Goal: Check status: Check status

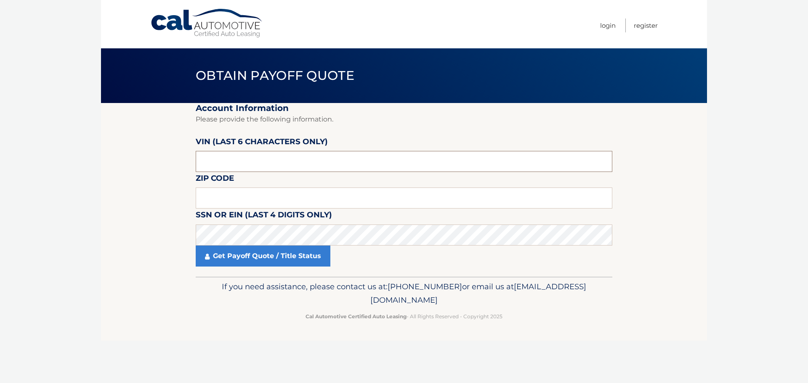
click at [337, 155] on input "text" at bounding box center [404, 161] width 417 height 21
click at [232, 194] on input "text" at bounding box center [404, 198] width 417 height 21
type input "11752"
click button "For Originating Dealer" at bounding box center [0, 0] width 0 height 0
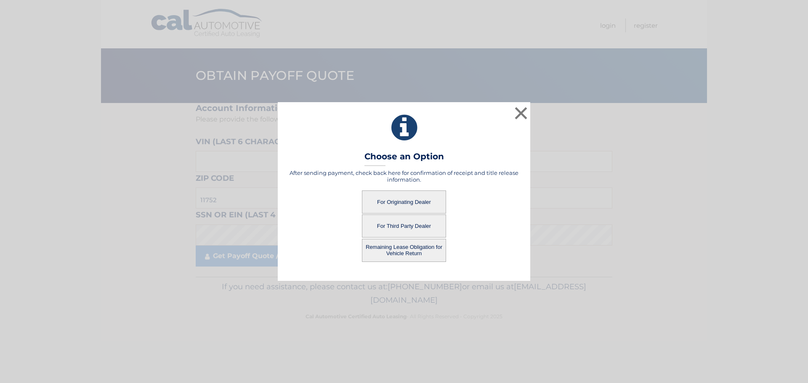
click at [396, 199] on button "For Originating Dealer" at bounding box center [404, 202] width 84 height 23
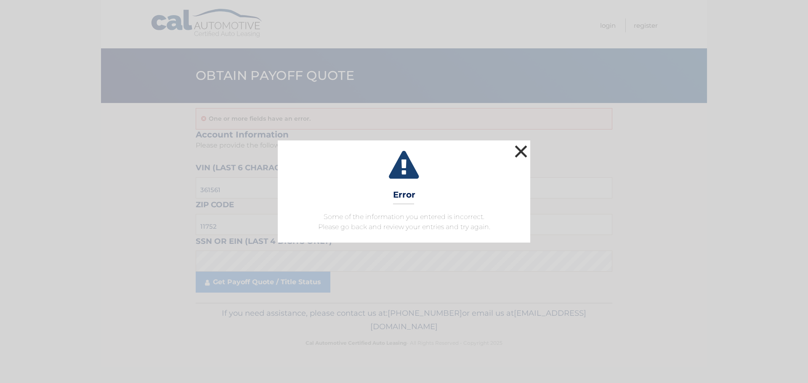
click at [521, 147] on button "×" at bounding box center [521, 151] width 17 height 17
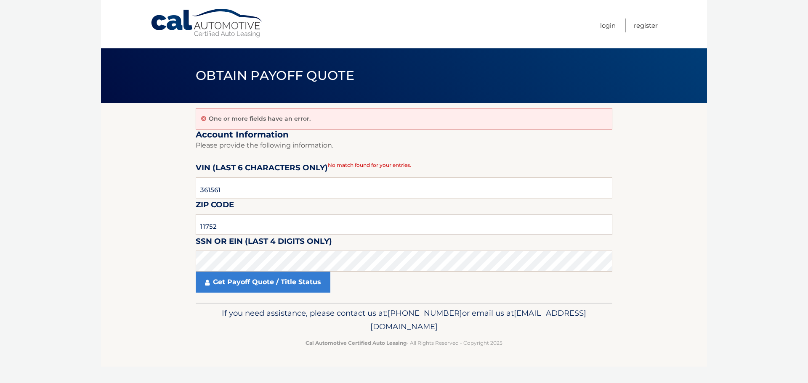
click at [234, 224] on input "11752" at bounding box center [404, 224] width 417 height 21
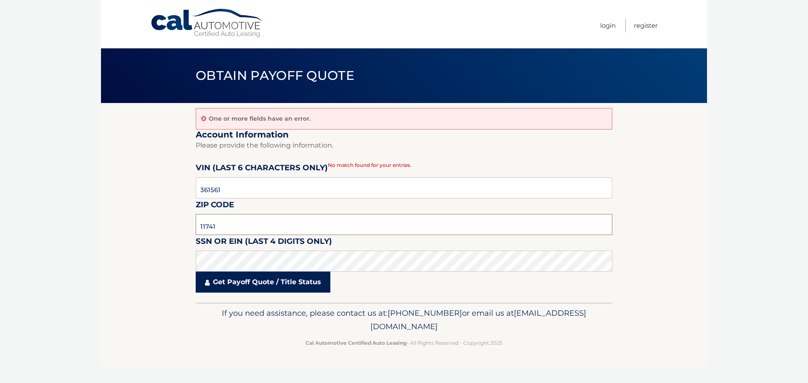
type input "11741"
click at [264, 284] on link "Get Payoff Quote / Title Status" at bounding box center [263, 282] width 135 height 21
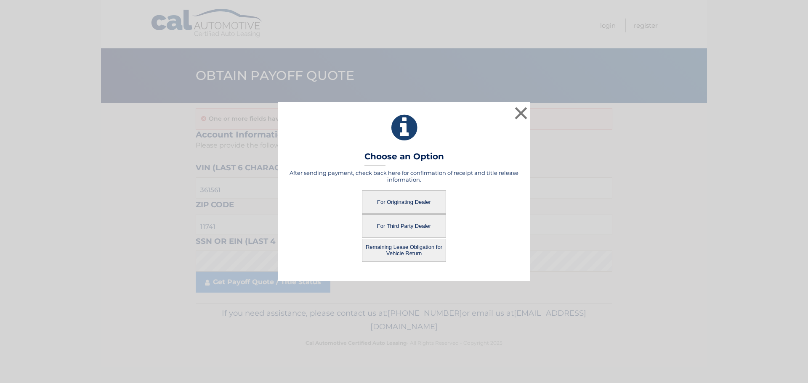
click at [394, 204] on button "For Originating Dealer" at bounding box center [404, 202] width 84 height 23
click at [386, 205] on button "For Originating Dealer" at bounding box center [404, 202] width 84 height 23
